Goal: Task Accomplishment & Management: Manage account settings

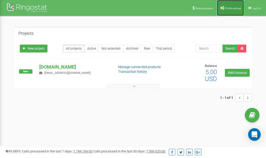
click at [227, 8] on span "Profile settings" at bounding box center [233, 8] width 16 height 3
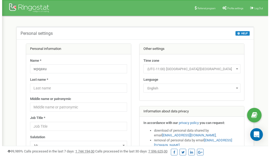
scroll to position [26, 0]
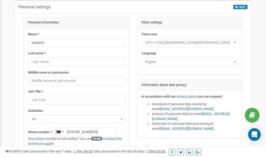
click at [99, 139] on link "verify it" at bounding box center [96, 138] width 11 height 4
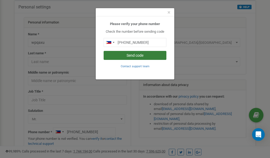
click at [132, 56] on button "Send code" at bounding box center [135, 55] width 63 height 9
